Goal: Task Accomplishment & Management: Manage account settings

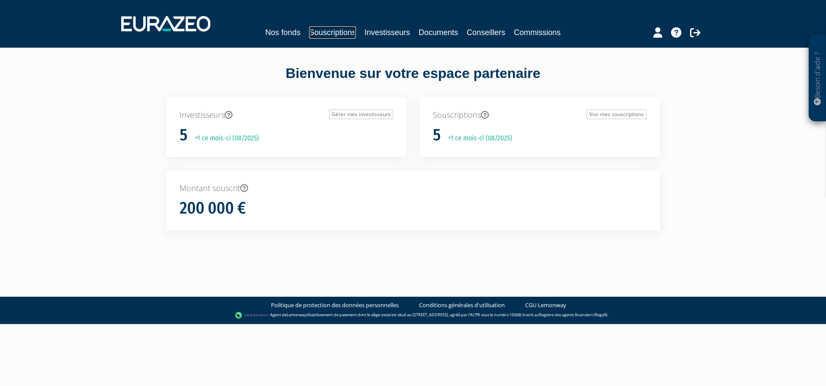
click at [327, 28] on link "Souscriptions" at bounding box center [332, 32] width 47 height 12
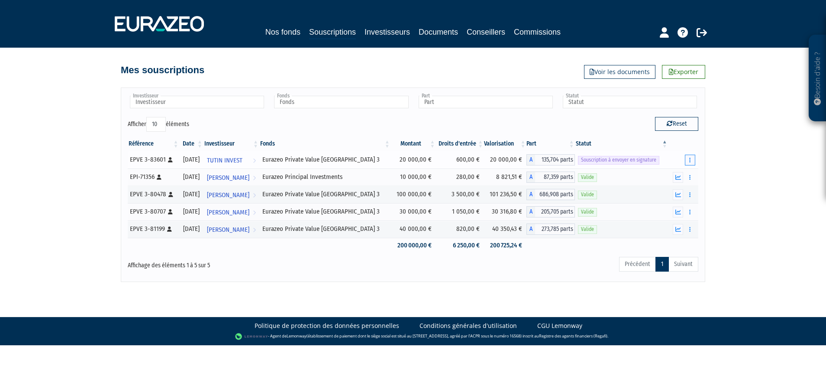
click at [689, 159] on icon "button" at bounding box center [689, 160] width 1 height 6
click at [681, 173] on link "Envoyer à signer" at bounding box center [668, 175] width 49 height 14
click at [726, 142] on div "Besoin d'aide ? × J'ai besoin d'aide Si vous avez une question à propos du fonc…" at bounding box center [413, 141] width 826 height 282
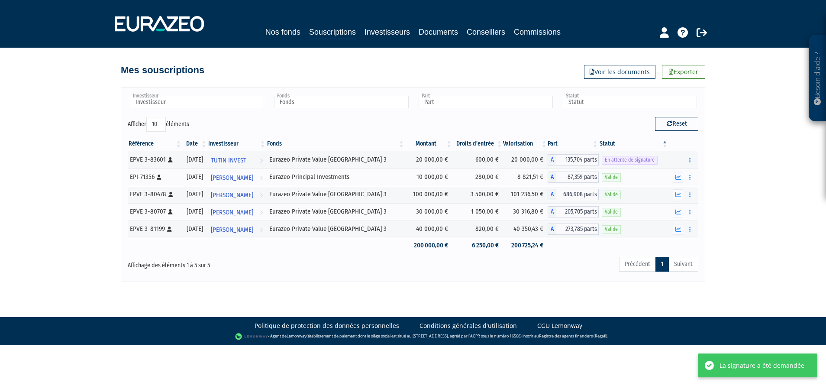
click at [738, 163] on div "Besoin d'aide ? × J'ai besoin d'aide Si vous avez une question à propos du fonc…" at bounding box center [413, 141] width 826 height 282
click at [689, 159] on button "button" at bounding box center [690, 160] width 10 height 11
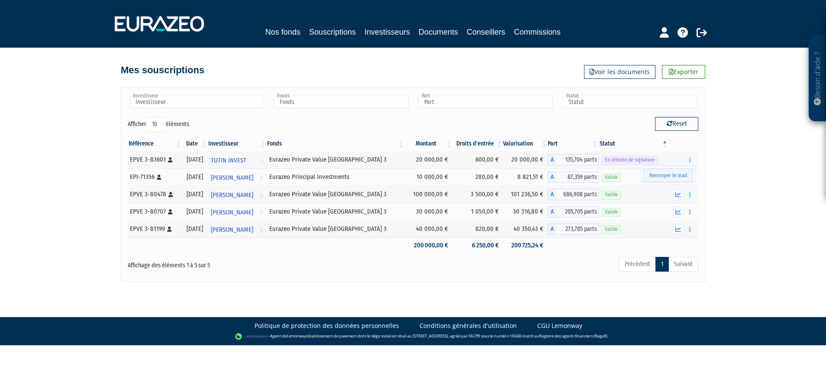
click at [727, 150] on div "Besoin d'aide ? × J'ai besoin d'aide Si vous avez une question à propos du fonc…" at bounding box center [413, 141] width 826 height 282
click at [729, 185] on div "Besoin d'aide ? × J'ai besoin d'aide Si vous avez une question à propos du fonc…" at bounding box center [413, 141] width 826 height 282
